Goal: Information Seeking & Learning: Learn about a topic

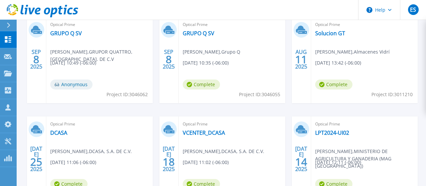
scroll to position [242, 0]
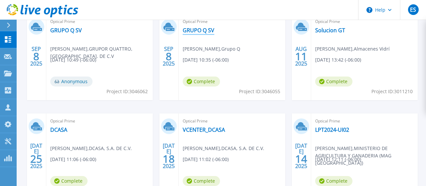
click at [201, 31] on link "GRUPO Q SV" at bounding box center [199, 30] width 32 height 7
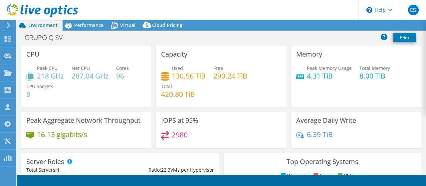
select select "USD"
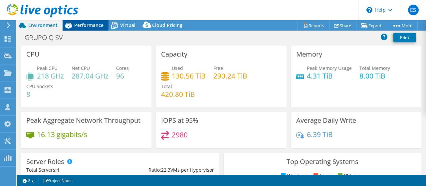
click at [83, 27] on span "Performance" at bounding box center [88, 25] width 29 height 6
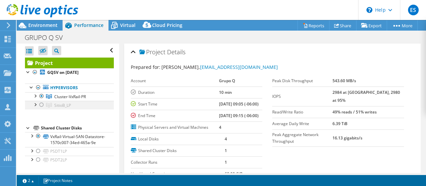
click at [39, 101] on div at bounding box center [41, 105] width 7 height 8
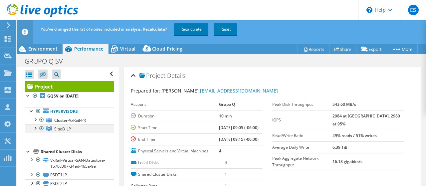
click at [37, 129] on div at bounding box center [35, 127] width 7 height 7
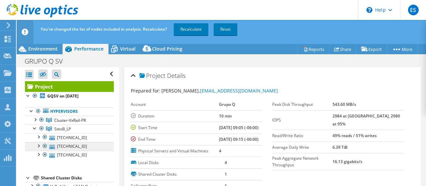
scroll to position [29, 0]
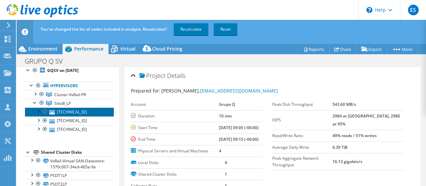
click at [70, 107] on link "[TECHNICAL_ID]" at bounding box center [69, 111] width 89 height 9
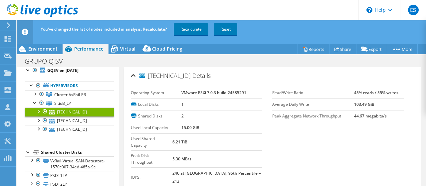
scroll to position [64, 0]
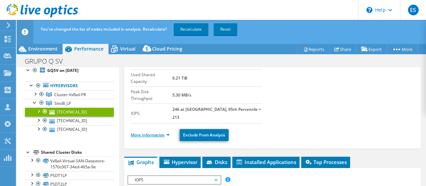
click at [170, 132] on link "More Information" at bounding box center [150, 135] width 39 height 6
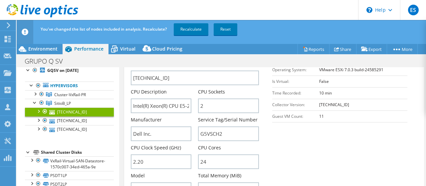
scroll to position [160, 0]
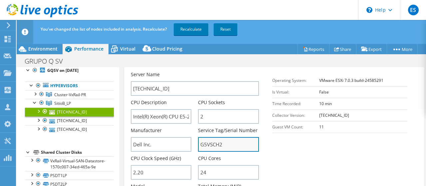
click at [212, 137] on input "G5VSCH2" at bounding box center [228, 144] width 61 height 15
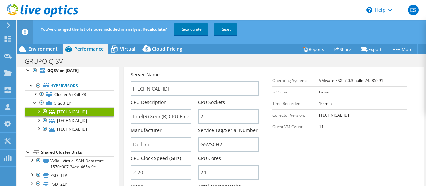
drag, startPoint x: 264, startPoint y: 143, endPoint x: 218, endPoint y: 133, distance: 47.6
click at [264, 155] on div "CPU Cores 24" at bounding box center [232, 167] width 68 height 25
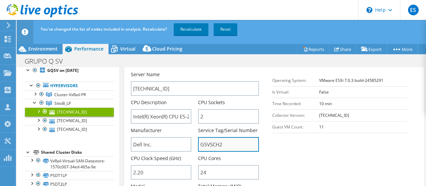
click at [218, 137] on input "G5VSCH2" at bounding box center [228, 144] width 61 height 15
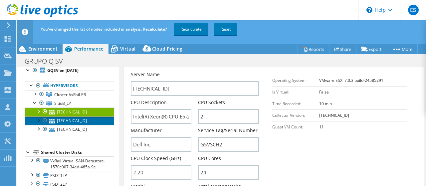
click at [70, 116] on link "[TECHNICAL_ID]" at bounding box center [69, 120] width 89 height 9
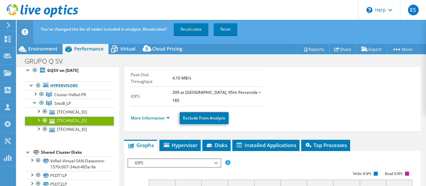
scroll to position [30, 0]
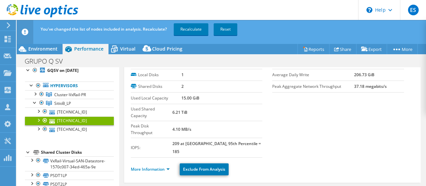
click at [170, 166] on li "More Information" at bounding box center [152, 169] width 43 height 7
click at [168, 166] on link "More Information" at bounding box center [150, 169] width 39 height 6
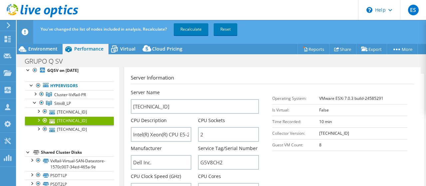
scroll to position [157, 0]
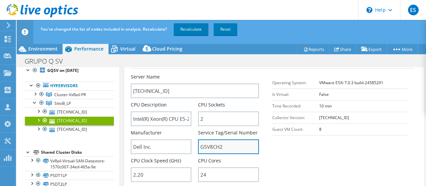
click at [210, 139] on input "G5V8CH2" at bounding box center [228, 146] width 61 height 15
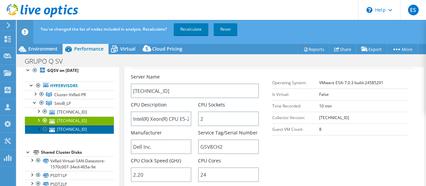
click at [68, 125] on link "[TECHNICAL_ID]" at bounding box center [69, 129] width 89 height 9
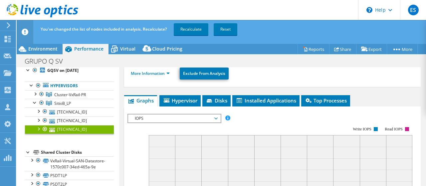
scroll to position [30, 0]
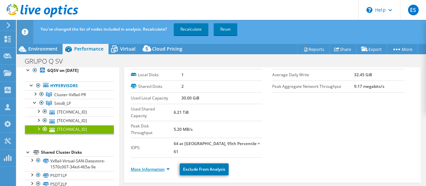
click at [168, 166] on link "More Information" at bounding box center [150, 169] width 39 height 6
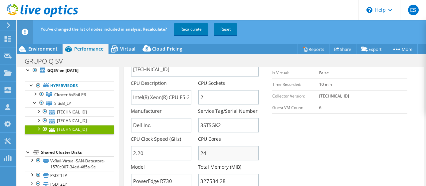
scroll to position [189, 0]
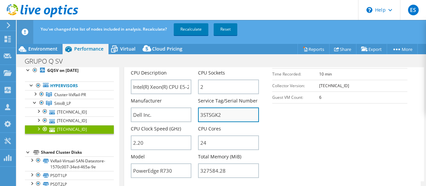
click at [208, 107] on input "3STSGK2" at bounding box center [228, 114] width 61 height 15
